Goal: Task Accomplishment & Management: Use online tool/utility

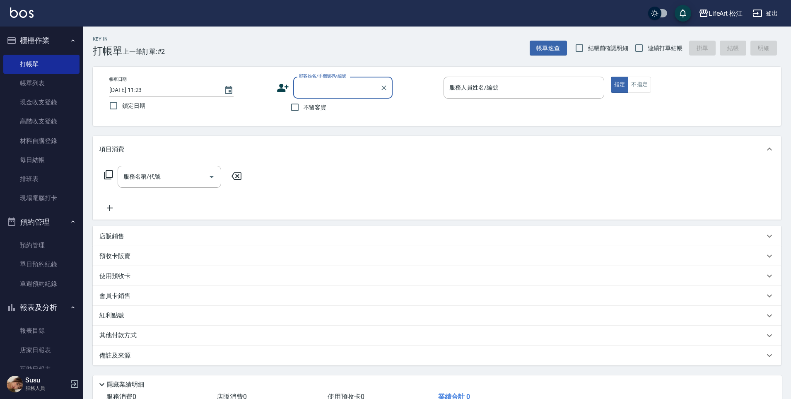
click at [280, 87] on icon at bounding box center [283, 88] width 12 height 12
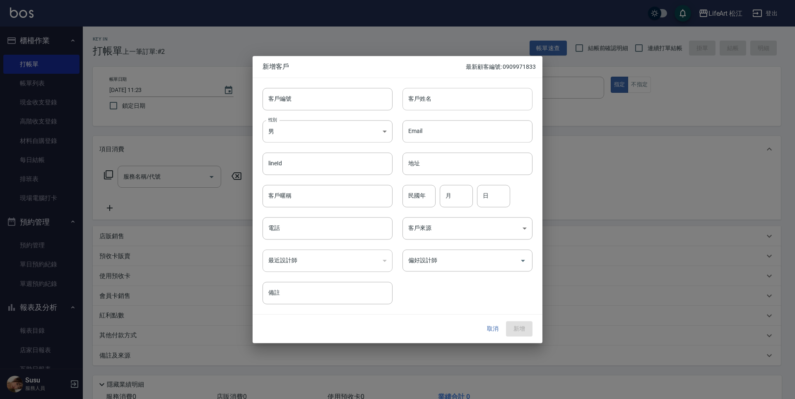
click at [433, 107] on input "客戶姓名" at bounding box center [467, 99] width 130 height 22
type input "x"
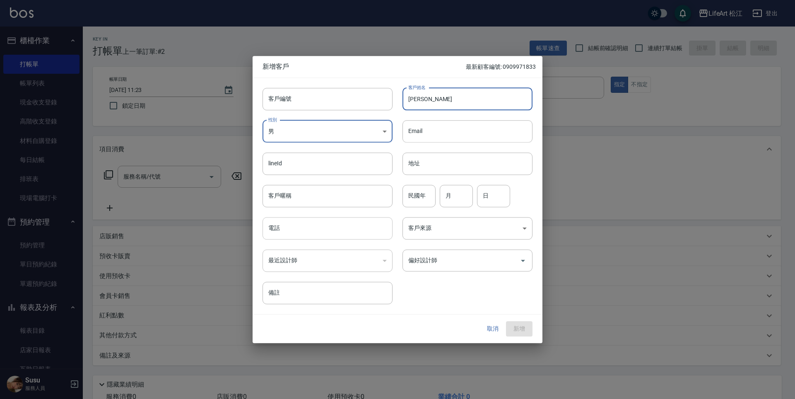
type input "羅俐婷"
click at [298, 238] on input "電話" at bounding box center [327, 228] width 130 height 22
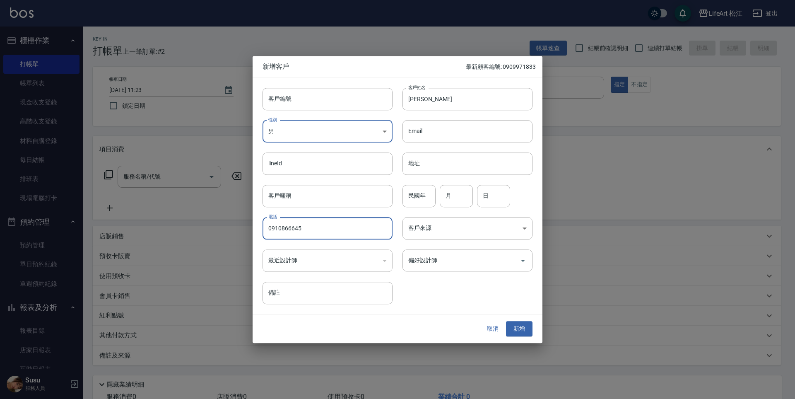
type input "0910866645"
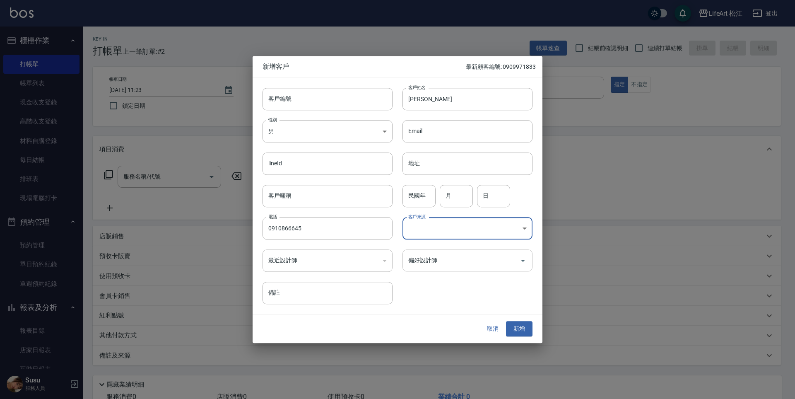
click at [426, 255] on input "偏好設計師" at bounding box center [461, 260] width 110 height 14
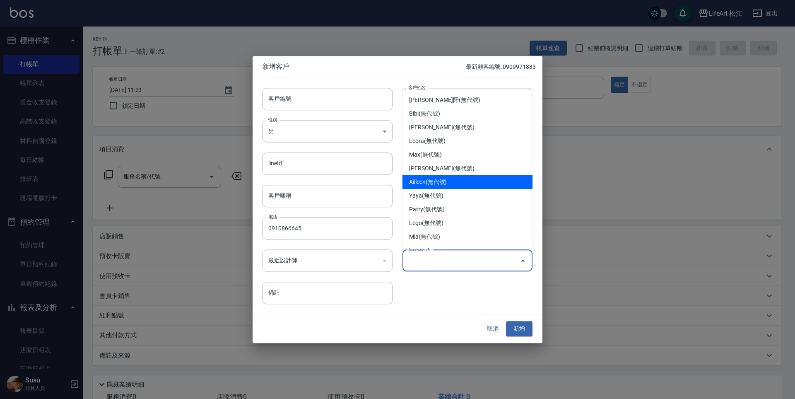
click at [438, 178] on li "Ailleen(無代號)" at bounding box center [467, 182] width 130 height 14
type input "Ailleen"
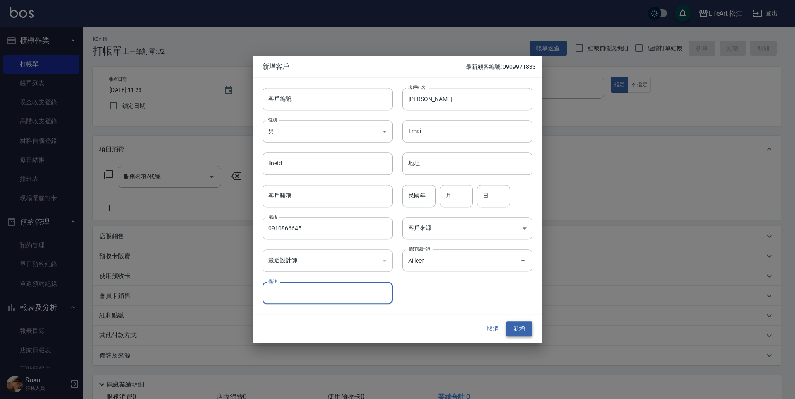
click at [513, 331] on button "新增" at bounding box center [519, 328] width 26 height 15
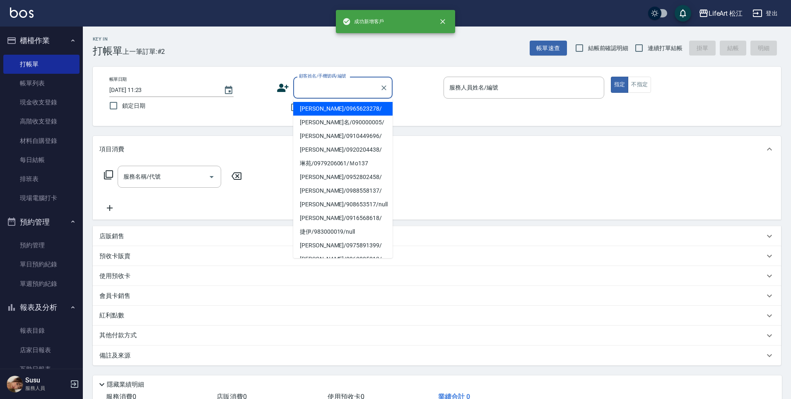
click at [313, 94] on input "顧客姓名/手機號碼/編號" at bounding box center [336, 87] width 79 height 14
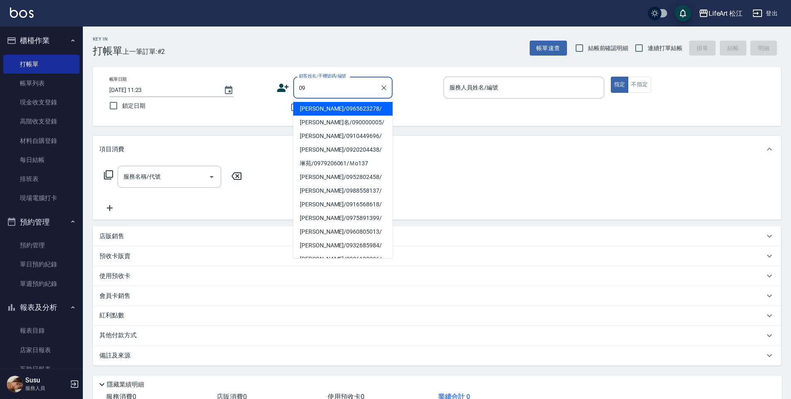
scroll to position [2, 0]
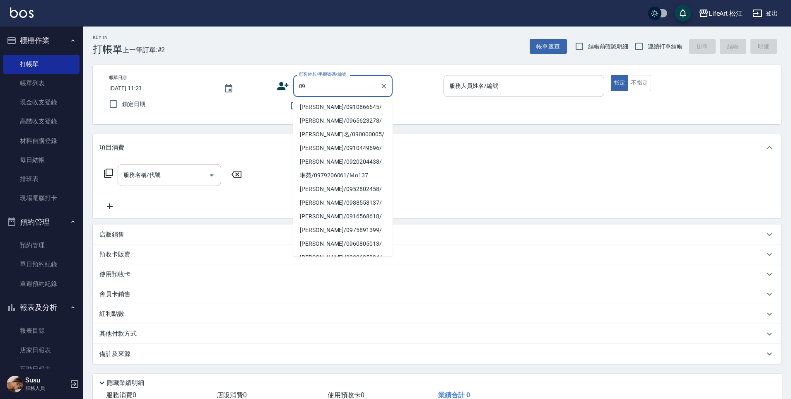
click at [329, 106] on li "羅俐婷/0910866645/" at bounding box center [342, 107] width 99 height 14
type input "羅俐婷/0910866645/"
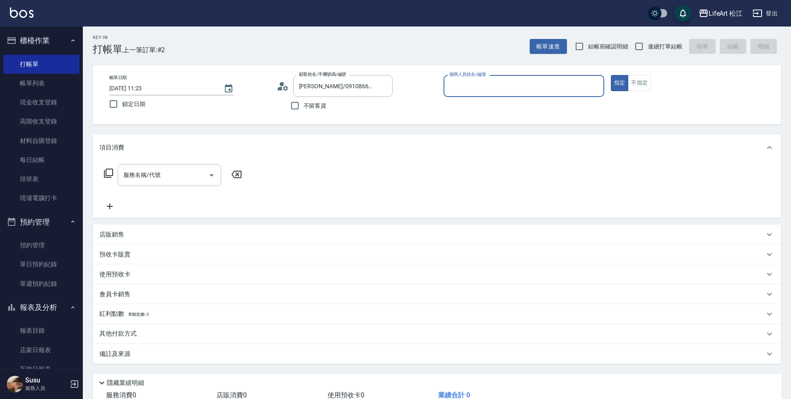
type input "Ailleen(無代號)"
click at [156, 189] on div "服務名稱/代號 服務名稱/代號" at bounding box center [172, 187] width 147 height 47
click at [168, 168] on input "服務名稱/代號" at bounding box center [163, 175] width 84 height 14
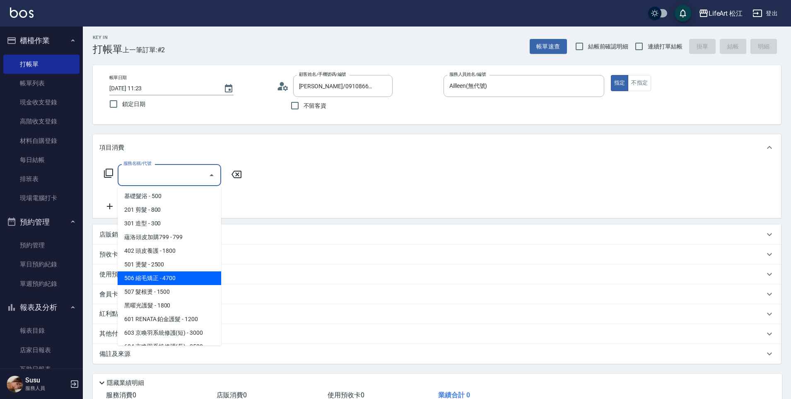
drag, startPoint x: 180, startPoint y: 290, endPoint x: 183, endPoint y: 272, distance: 17.8
click at [183, 272] on ul "基礎髮浴 - 500 201 剪髮 - 800 301 造型 - 300 蘊洛頭皮加購799 - 799 402 頭皮養護 - 1800 501 燙髮 - 2…" at bounding box center [170, 265] width 104 height 159
click at [183, 272] on span "506 縮毛矯正 - 4700" at bounding box center [170, 278] width 104 height 14
type input "506 縮毛矯正 (506)"
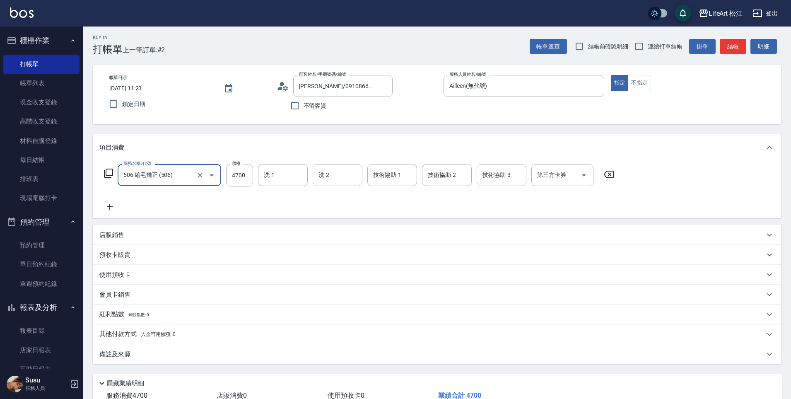
click at [116, 205] on icon at bounding box center [109, 207] width 21 height 10
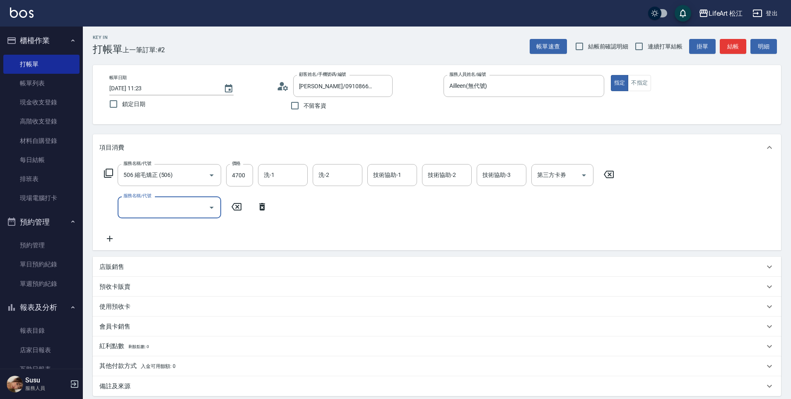
click at [173, 206] on input "服務名稱/代號" at bounding box center [163, 207] width 84 height 14
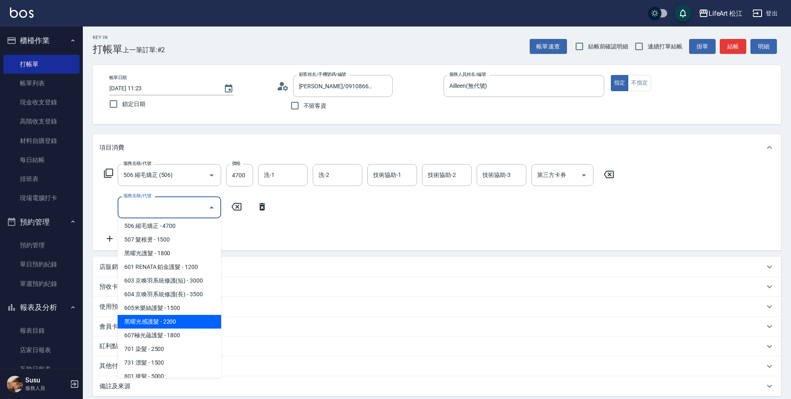
scroll to position [85, 0]
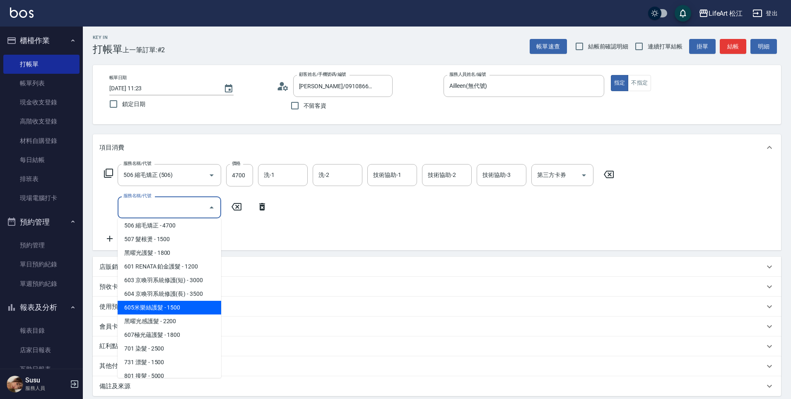
click at [161, 310] on span "605米樂絲護髮 - 1500" at bounding box center [170, 308] width 104 height 14
type input "605米樂絲護髮(605)"
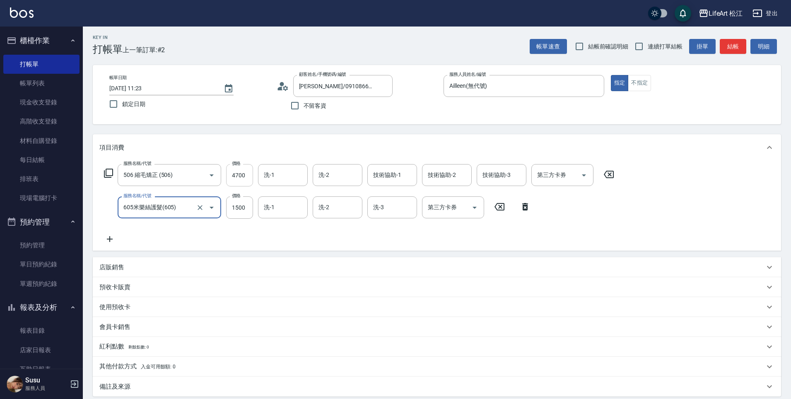
click at [241, 178] on input "4700" at bounding box center [239, 175] width 27 height 22
click at [241, 180] on input "4700" at bounding box center [239, 175] width 27 height 22
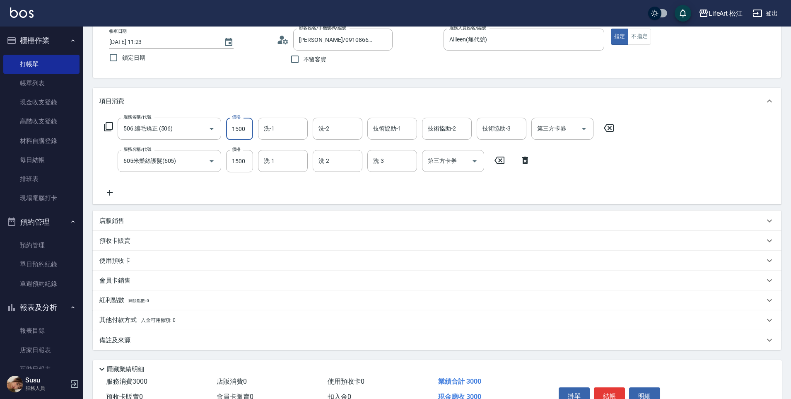
scroll to position [93, 0]
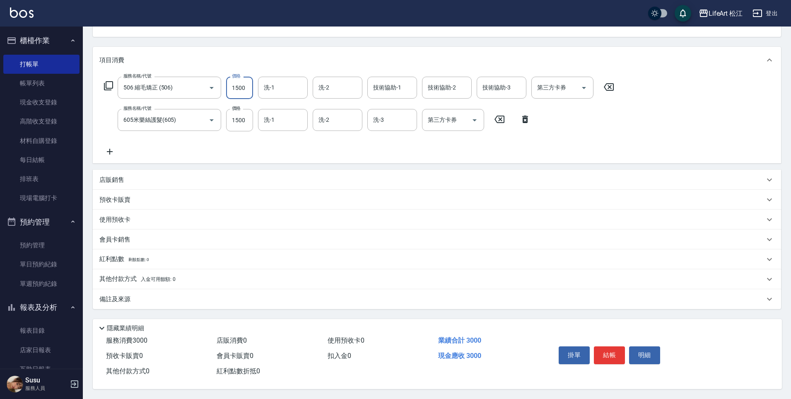
type input "1500"
click at [165, 295] on div "備註及來源" at bounding box center [431, 299] width 665 height 9
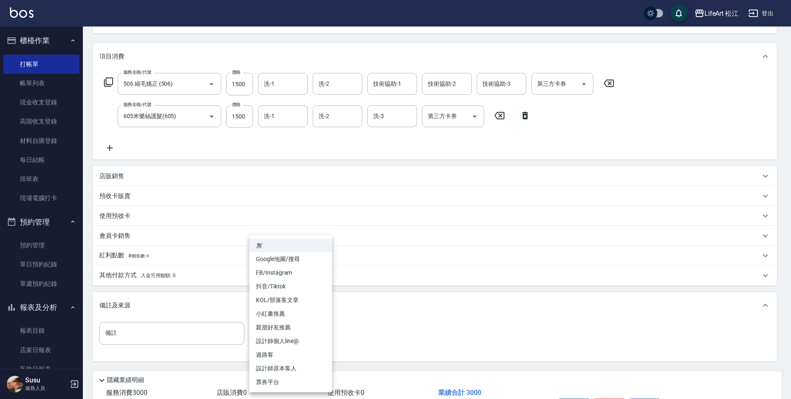
click at [273, 325] on body "LifeArt 松江 登出 櫃檯作業 打帳單 帳單列表 現金收支登錄 高階收支登錄 材料自購登錄 每日結帳 排班表 現場電腦打卡 預約管理 預約管理 單日預約…" at bounding box center [395, 179] width 791 height 544
click at [280, 271] on li "FB/Instagram" at bounding box center [290, 273] width 83 height 14
type input "FB/Instagram"
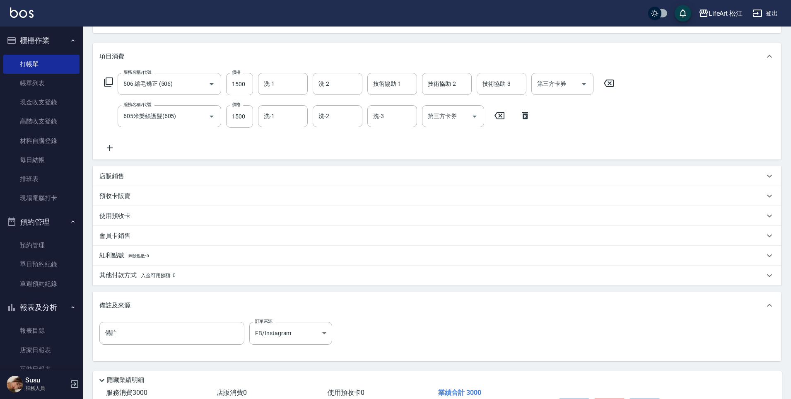
click at [199, 275] on div "無 Google地圖/搜尋 FB/Instagram 抖音/Tiktok KOL/部落客文章 小紅書推薦 親朋好友推薦 設計師個人line@ 過路客 設計師原…" at bounding box center [395, 199] width 791 height 399
click at [146, 272] on span "入金可用餘額: 0" at bounding box center [158, 275] width 35 height 6
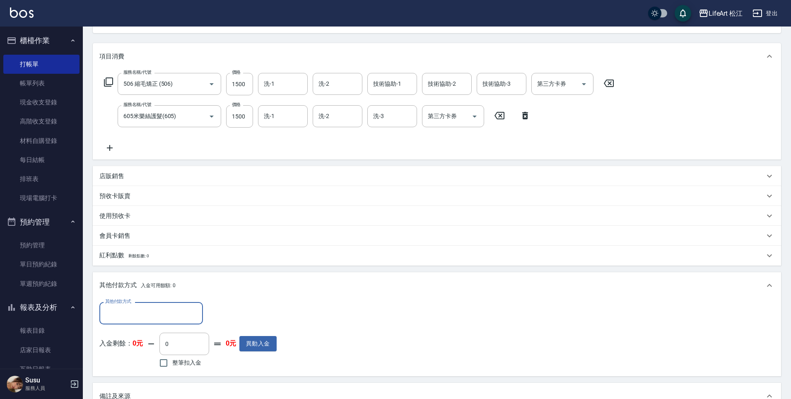
scroll to position [0, 0]
click at [135, 316] on input "其他付款方式" at bounding box center [151, 313] width 96 height 14
click at [154, 373] on span "LinePay" at bounding box center [151, 375] width 104 height 14
type input "LinePay"
type input "3000"
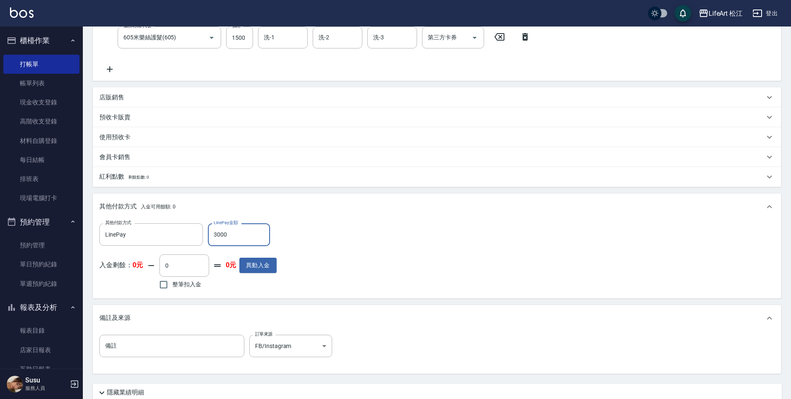
scroll to position [240, 0]
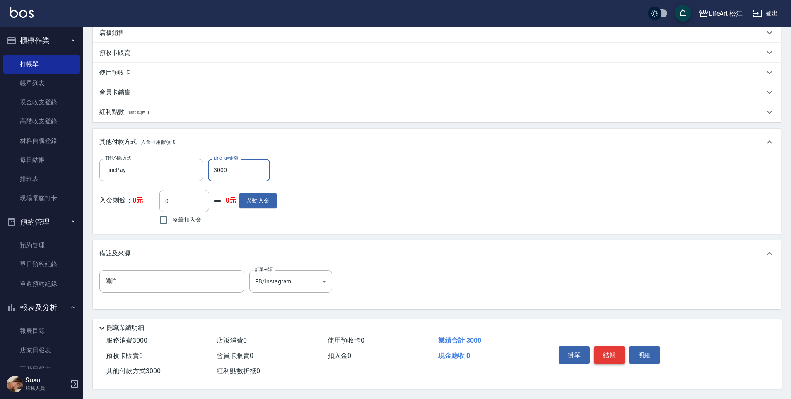
click at [618, 352] on button "結帳" at bounding box center [609, 354] width 31 height 17
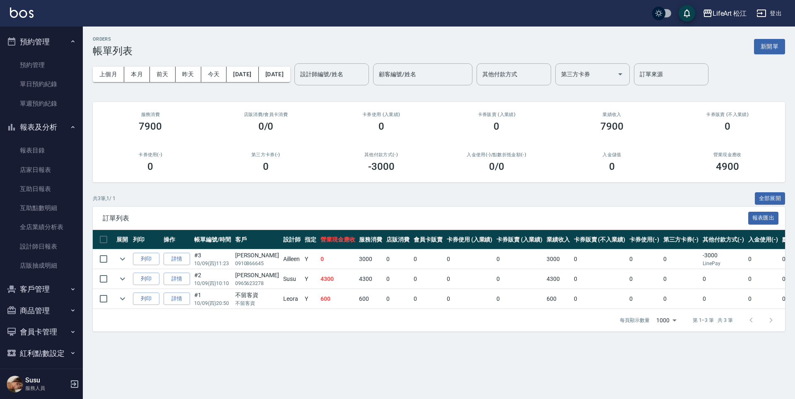
scroll to position [185, 0]
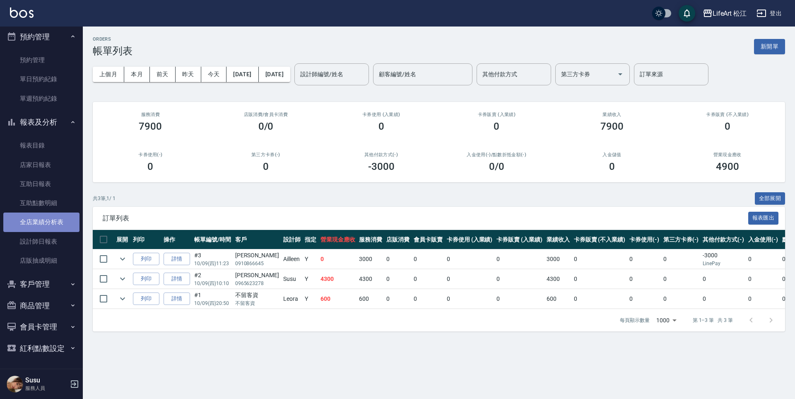
click at [60, 225] on link "全店業績分析表" at bounding box center [41, 221] width 76 height 19
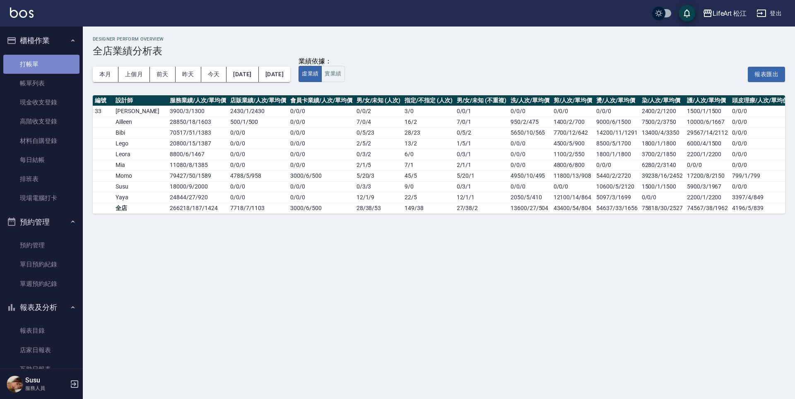
click at [57, 64] on link "打帳單" at bounding box center [41, 64] width 76 height 19
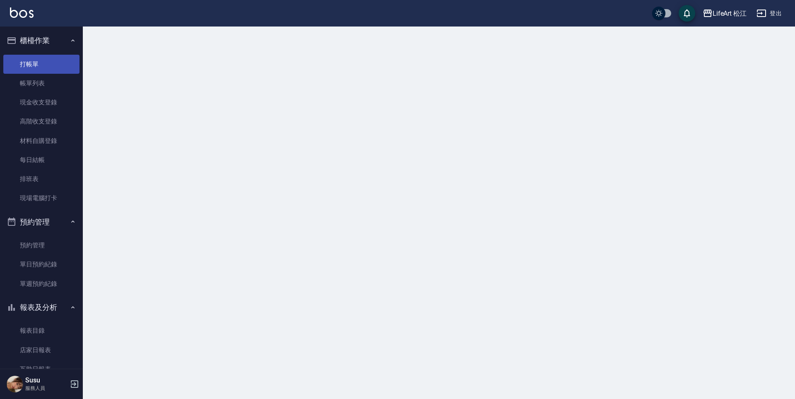
click at [57, 64] on link "打帳單" at bounding box center [41, 64] width 76 height 19
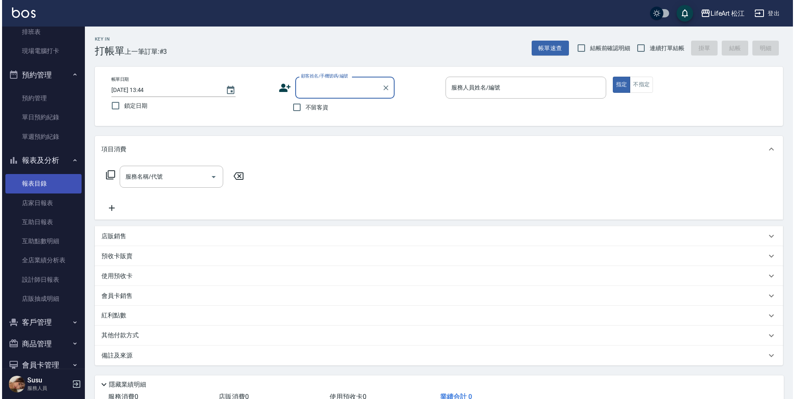
scroll to position [185, 0]
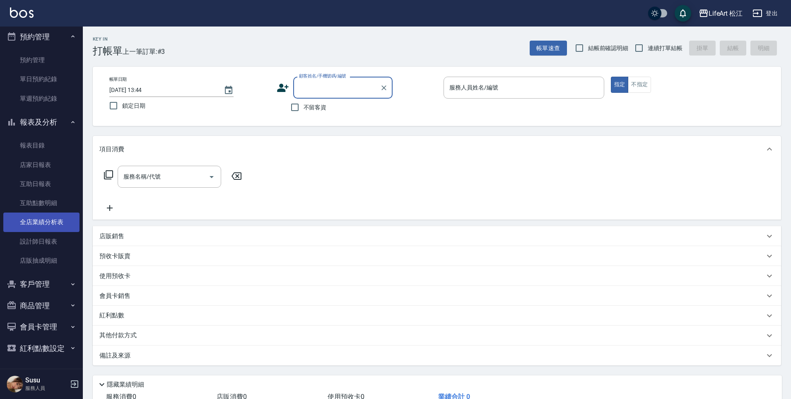
click at [41, 224] on link "全店業績分析表" at bounding box center [41, 221] width 76 height 19
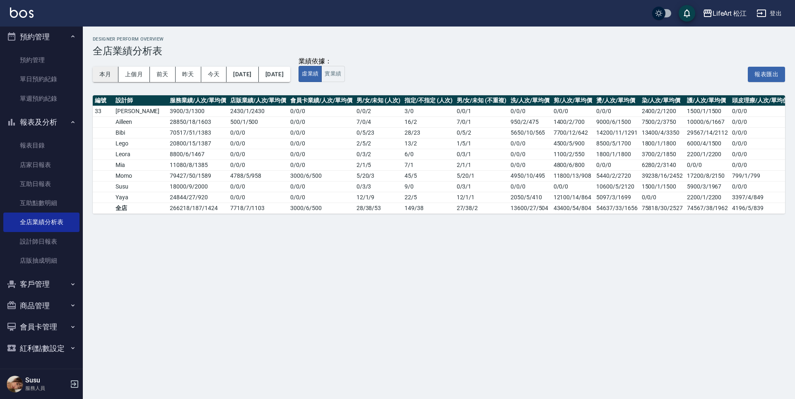
click at [110, 74] on button "本月" at bounding box center [106, 74] width 26 height 15
drag, startPoint x: 164, startPoint y: 130, endPoint x: 143, endPoint y: 131, distance: 21.1
click at [168, 131] on td "70517 / 51 / 1383" at bounding box center [198, 132] width 60 height 11
click at [168, 143] on td "20800 / 15 / 1387" at bounding box center [198, 143] width 60 height 11
